Goal: Task Accomplishment & Management: Manage account settings

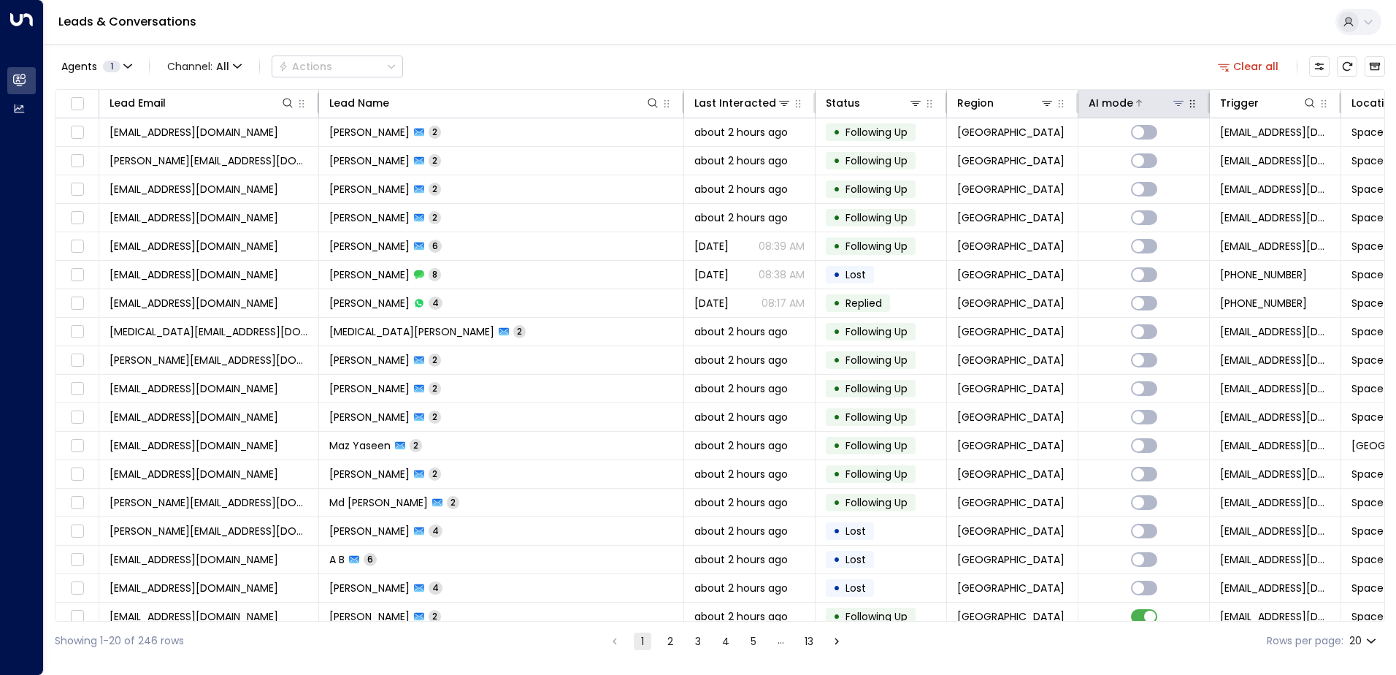
click at [1151, 110] on div at bounding box center [1159, 103] width 53 height 15
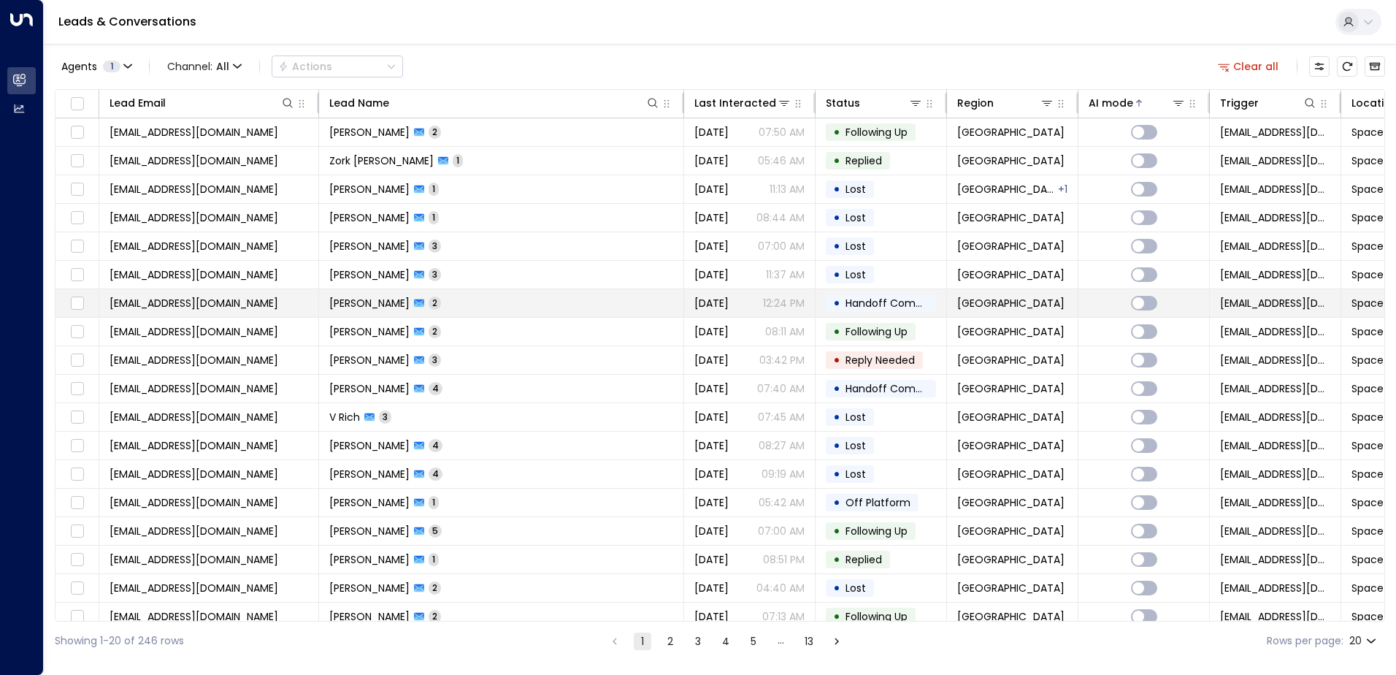
click at [583, 303] on td "[PERSON_NAME] 2" at bounding box center [501, 303] width 365 height 28
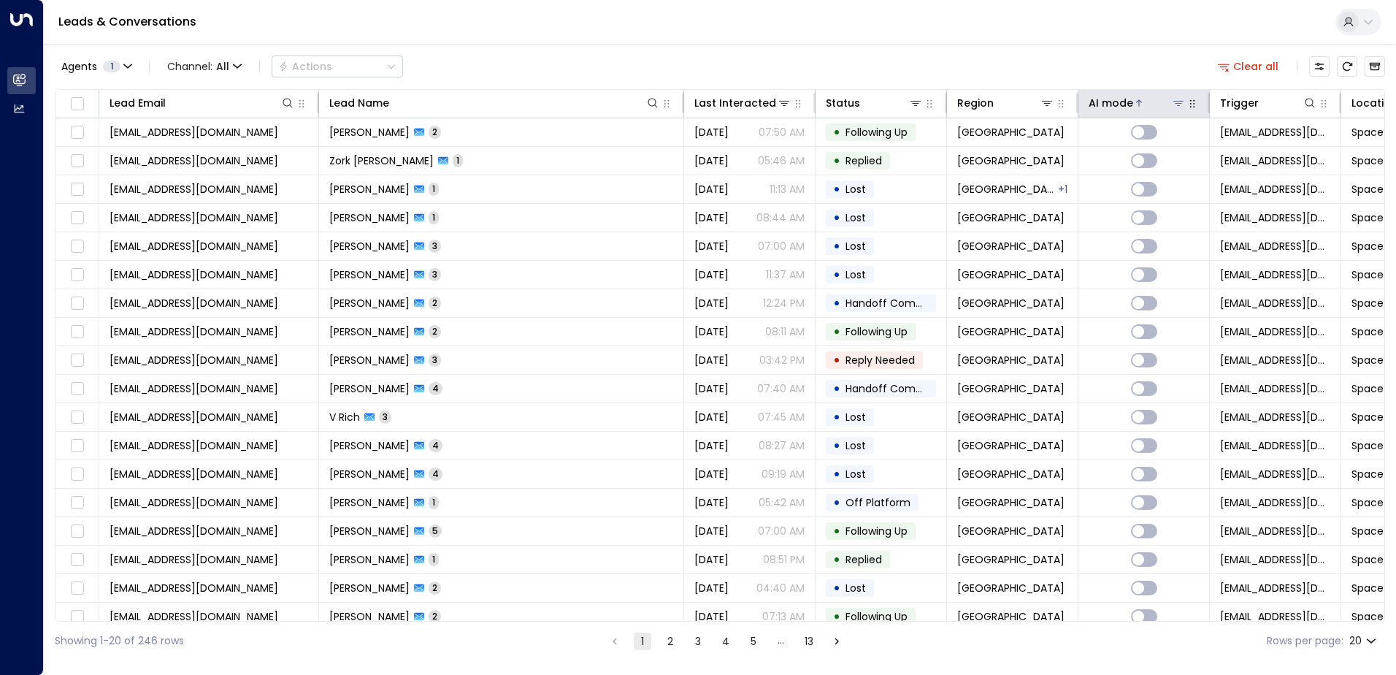
click at [1126, 103] on div "AI mode" at bounding box center [1111, 103] width 45 height 18
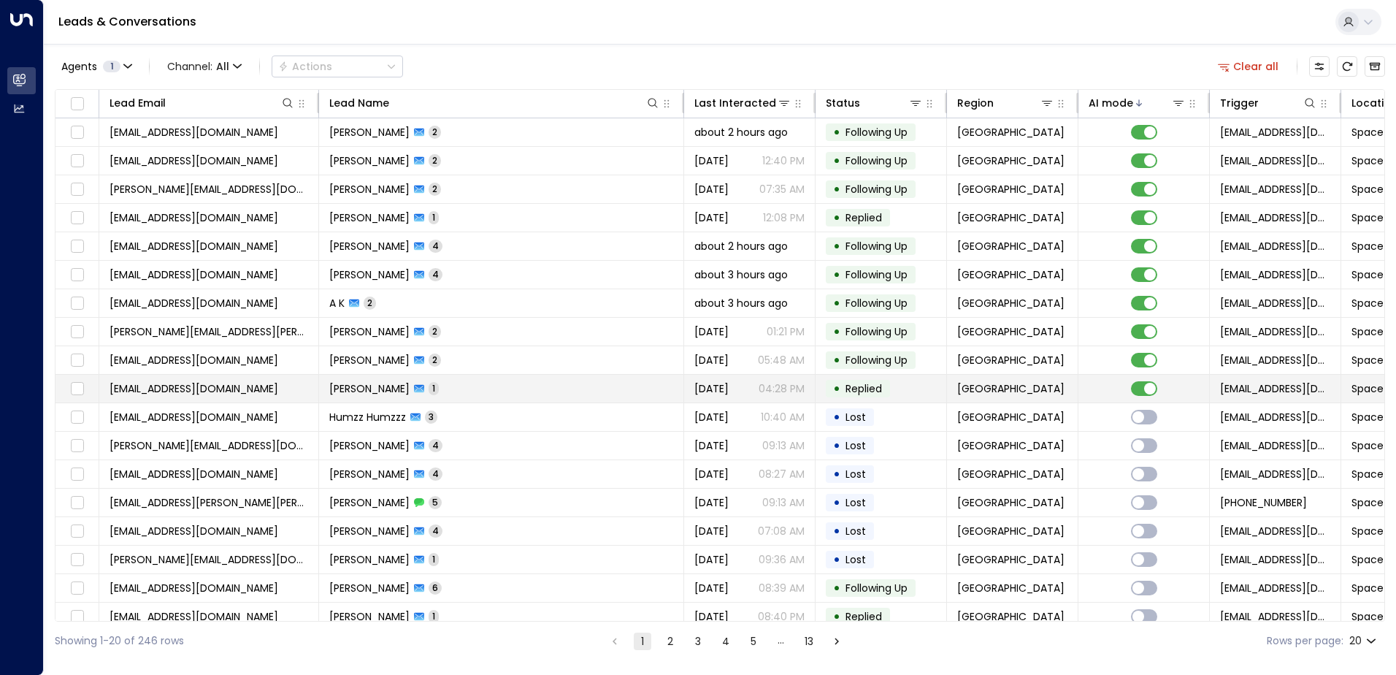
click at [1140, 396] on td at bounding box center [1143, 389] width 131 height 28
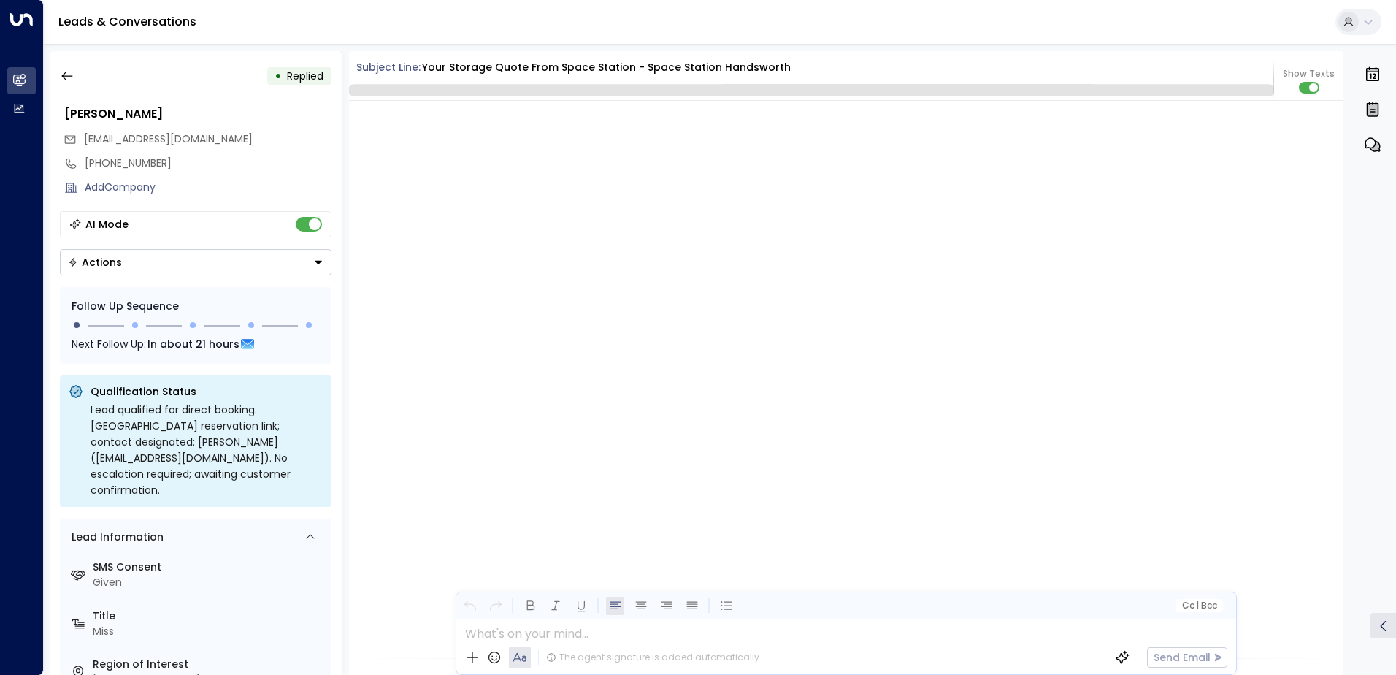
scroll to position [1085, 0]
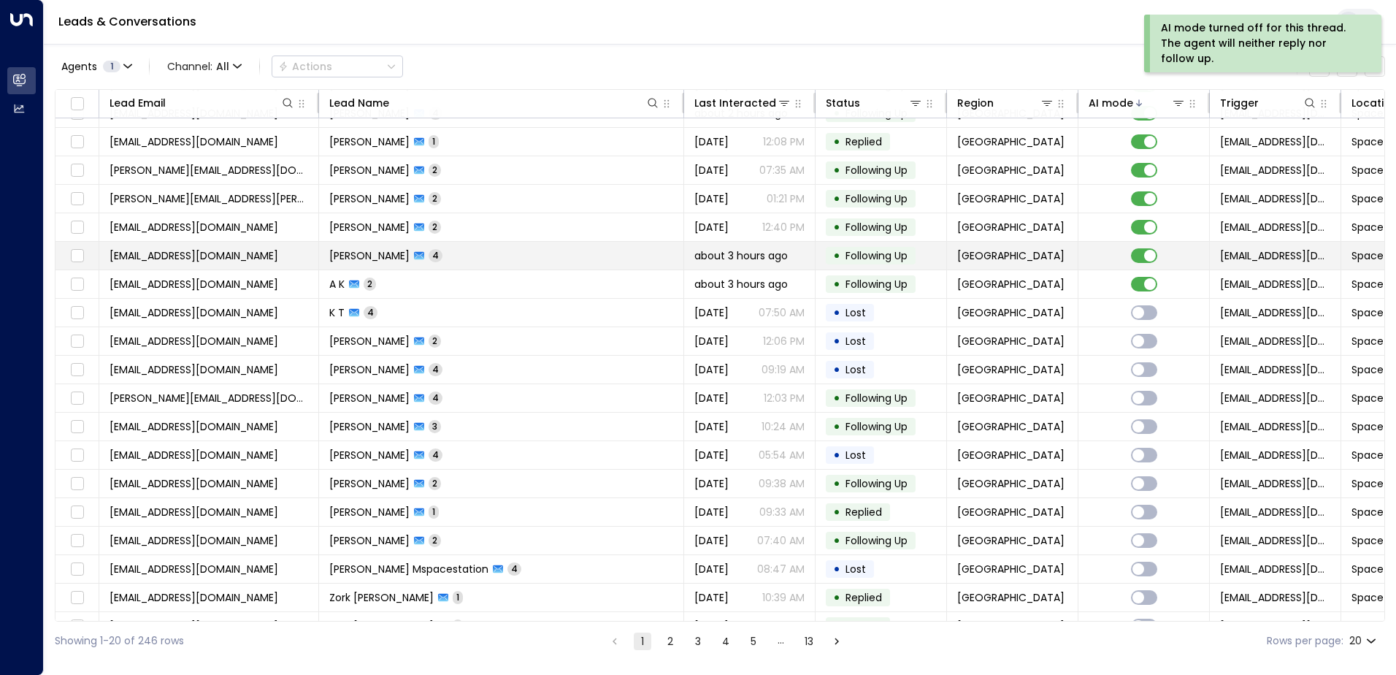
scroll to position [72, 0]
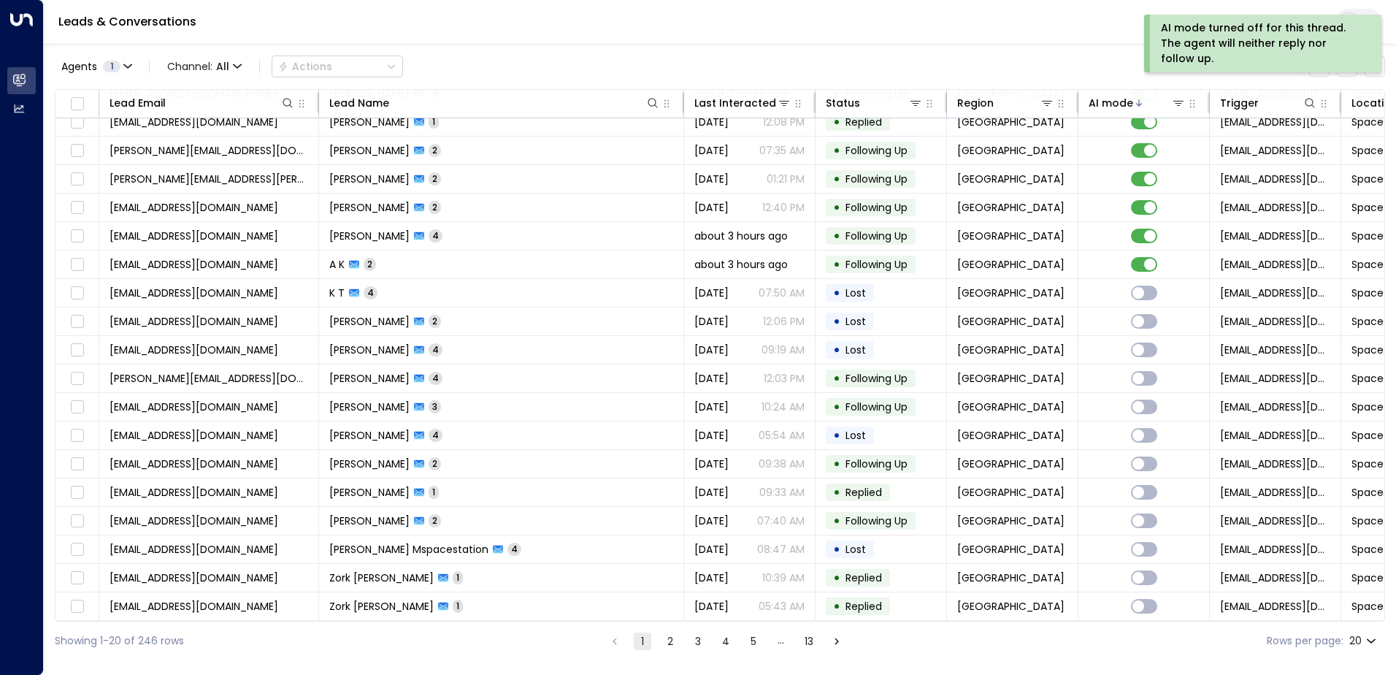
click at [342, 660] on html "AI mode turned off for this thread. The agent will neither reply nor follow up.…" at bounding box center [698, 330] width 1396 height 660
